Goal: Information Seeking & Learning: Learn about a topic

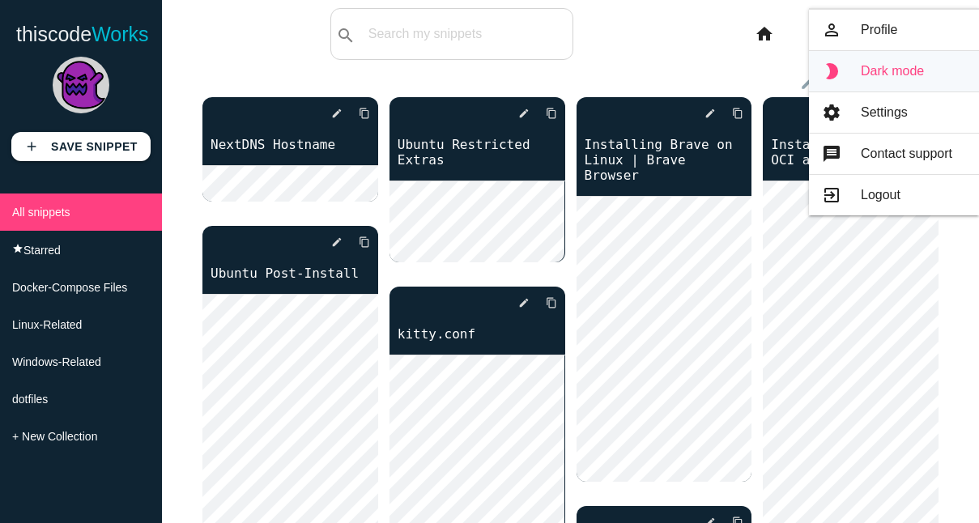
click at [904, 66] on link "brightness_2 Dark mode" at bounding box center [894, 71] width 170 height 40
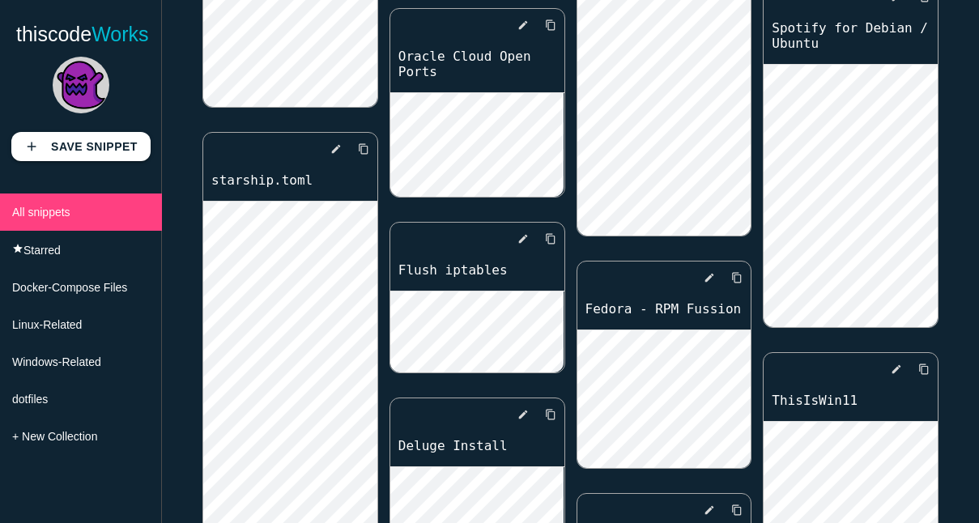
scroll to position [1924, 0]
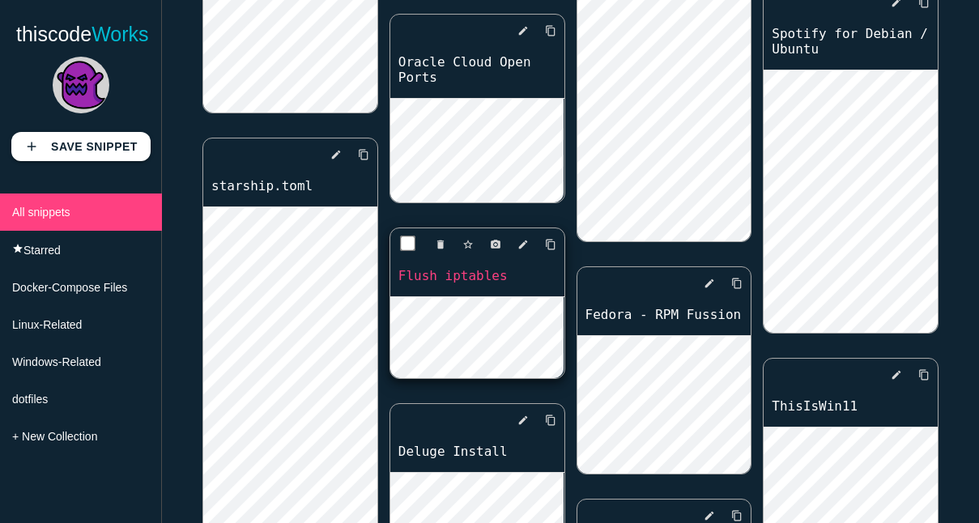
click at [460, 267] on link "Flush iptables" at bounding box center [477, 275] width 174 height 19
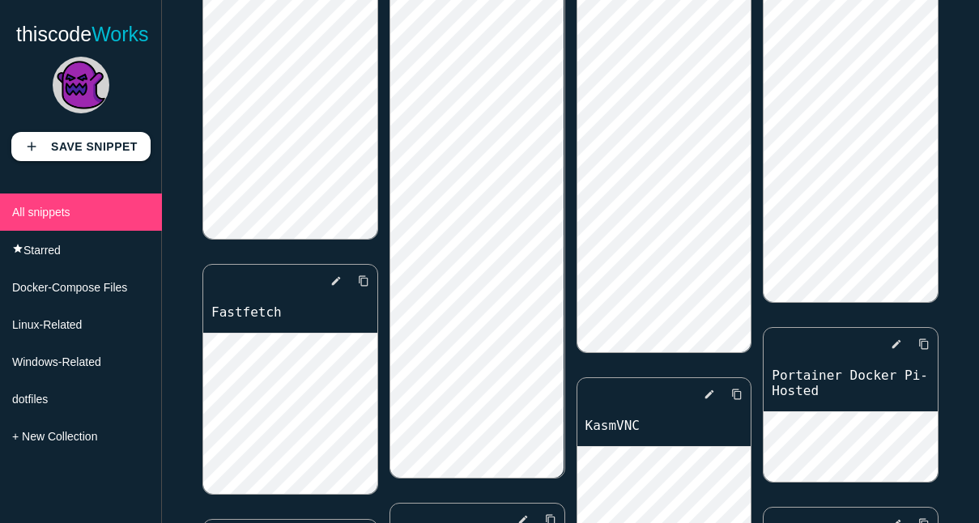
scroll to position [1662, 0]
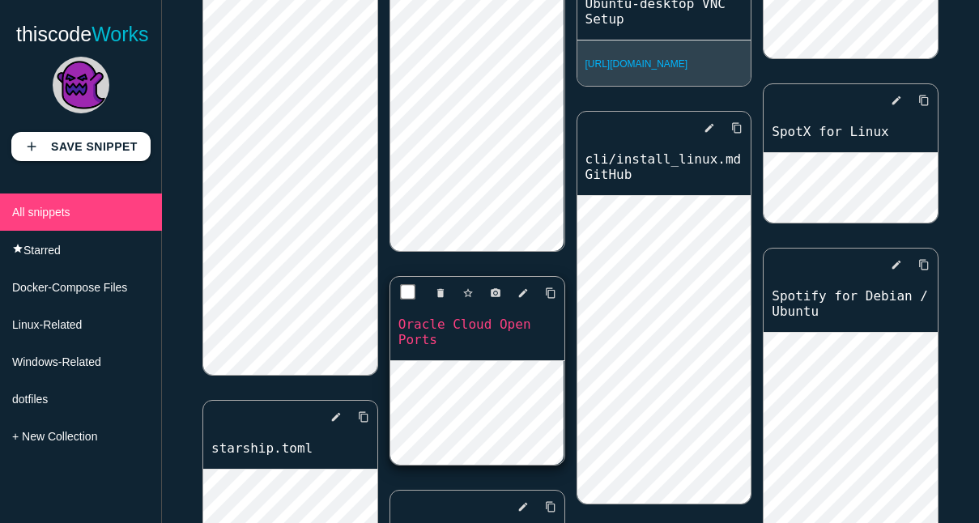
click at [458, 315] on link "Oracle Cloud Open Ports" at bounding box center [477, 332] width 174 height 34
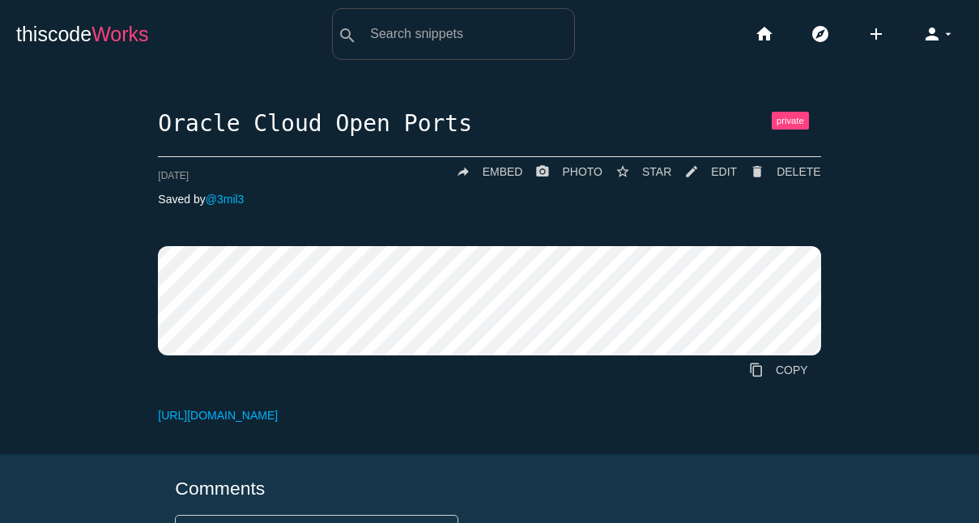
click at [63, 28] on link "thiscode Works" at bounding box center [82, 34] width 133 height 52
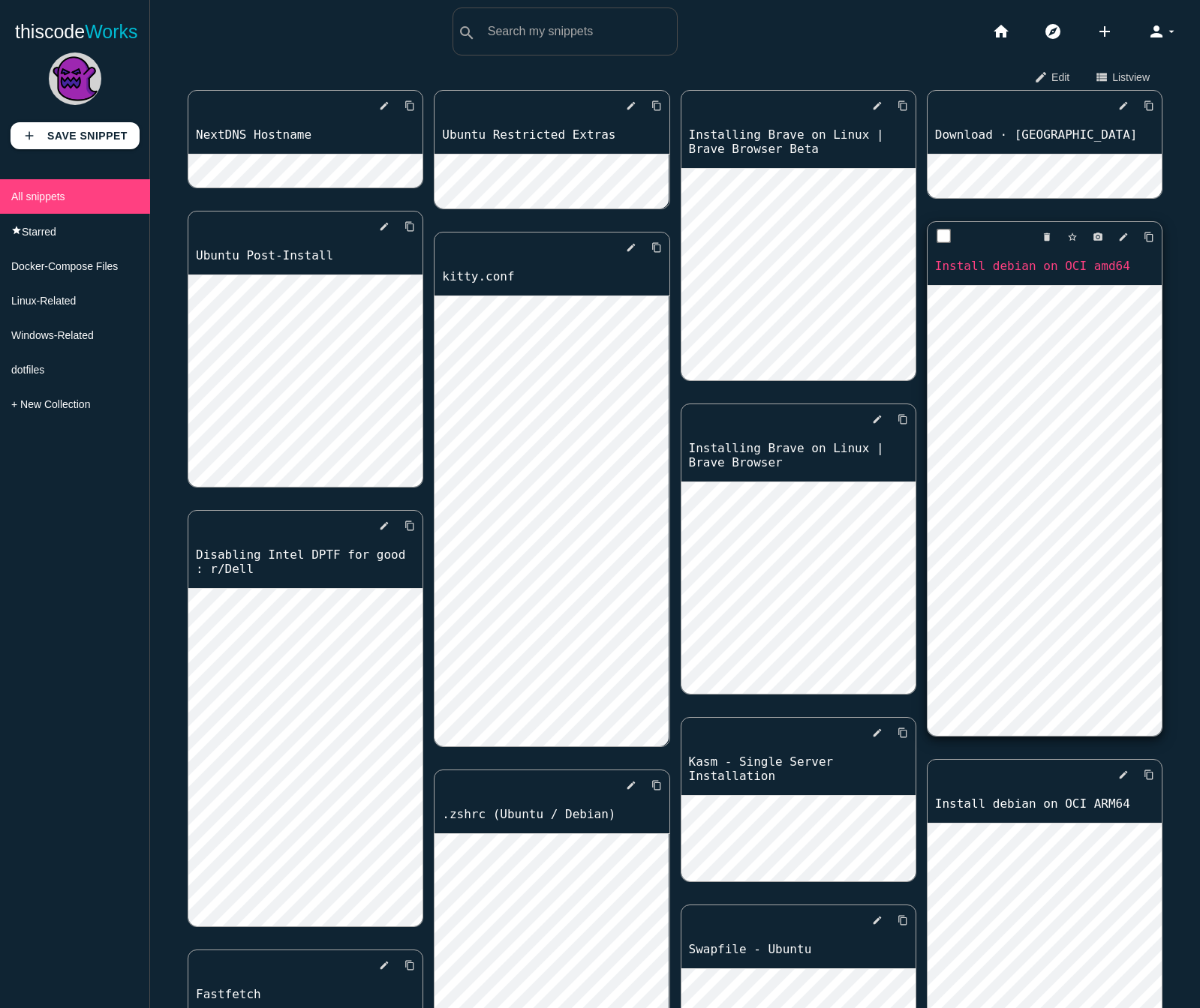
click at [906, 260] on link "Install debian on OCI amd64" at bounding box center [1044, 266] width 234 height 18
